Goal: Information Seeking & Learning: Find contact information

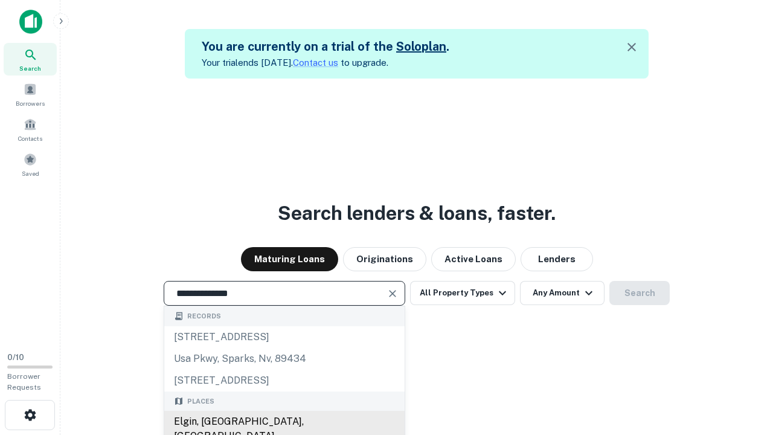
click at [284, 421] on div "Elgin, [GEOGRAPHIC_DATA], [GEOGRAPHIC_DATA]" at bounding box center [284, 428] width 240 height 36
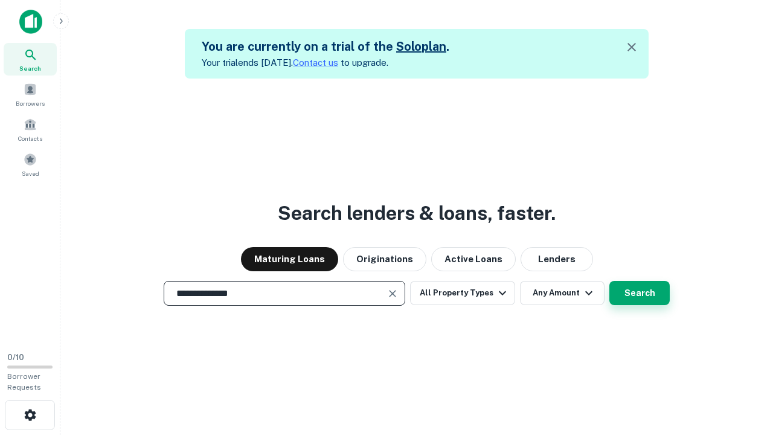
type input "**********"
click at [639, 293] on button "Search" at bounding box center [639, 293] width 60 height 24
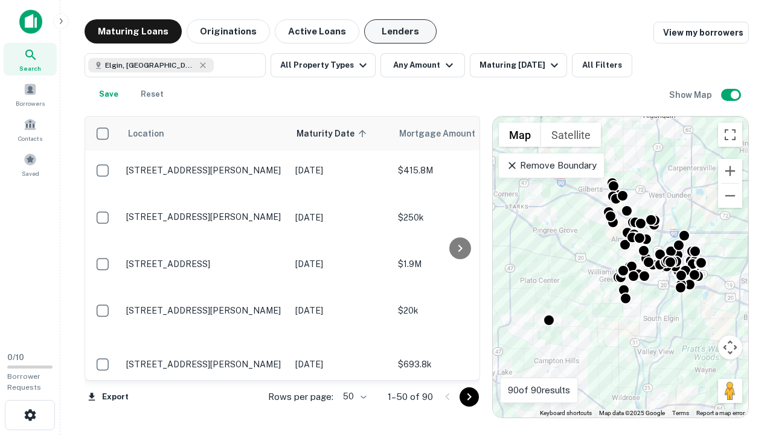
click at [400, 31] on button "Lenders" at bounding box center [400, 31] width 72 height 24
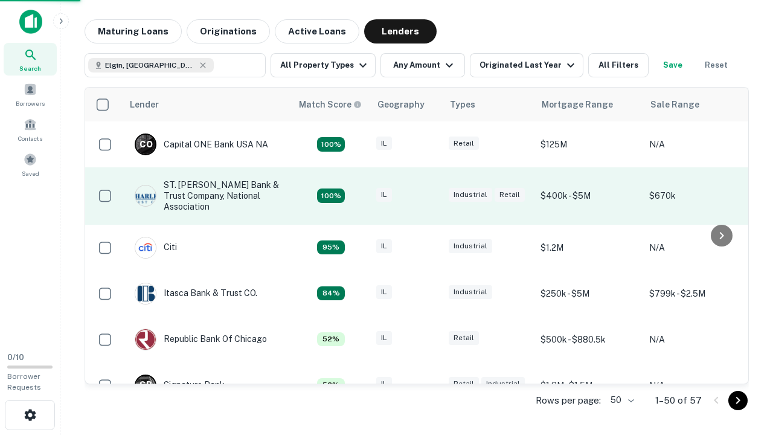
click at [429, 196] on div "IL" at bounding box center [406, 196] width 60 height 16
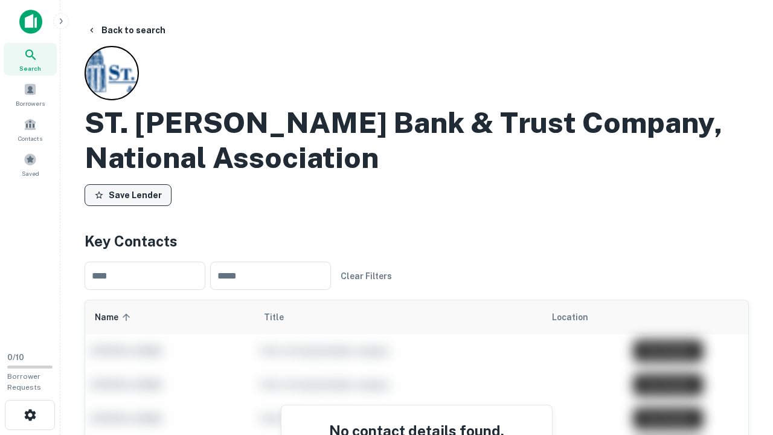
click at [128, 195] on button "Save Lender" at bounding box center [127, 195] width 87 height 22
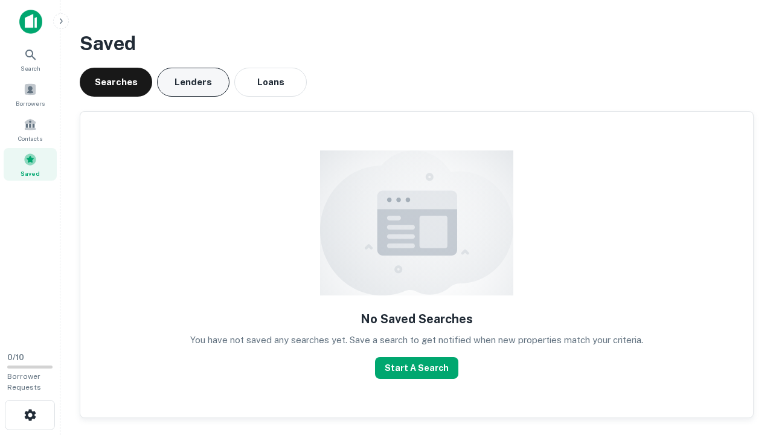
click at [193, 82] on button "Lenders" at bounding box center [193, 82] width 72 height 29
